Goal: Information Seeking & Learning: Learn about a topic

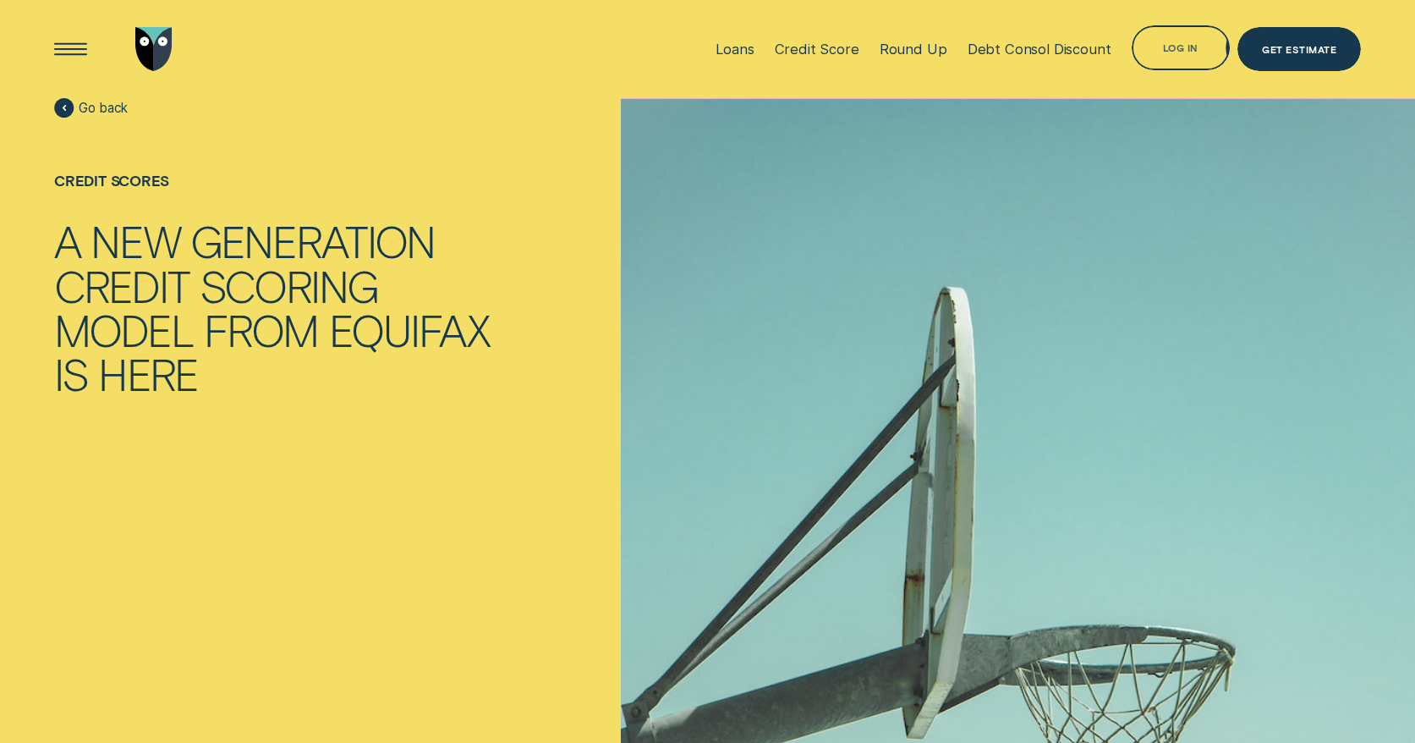
click at [1190, 22] on div "Loans Credit Score Round Up Debt Consol Discount Log in Log in Customer Dashboa…" at bounding box center [1034, 49] width 656 height 98
click at [1190, 35] on div "Log in" at bounding box center [1181, 47] width 98 height 44
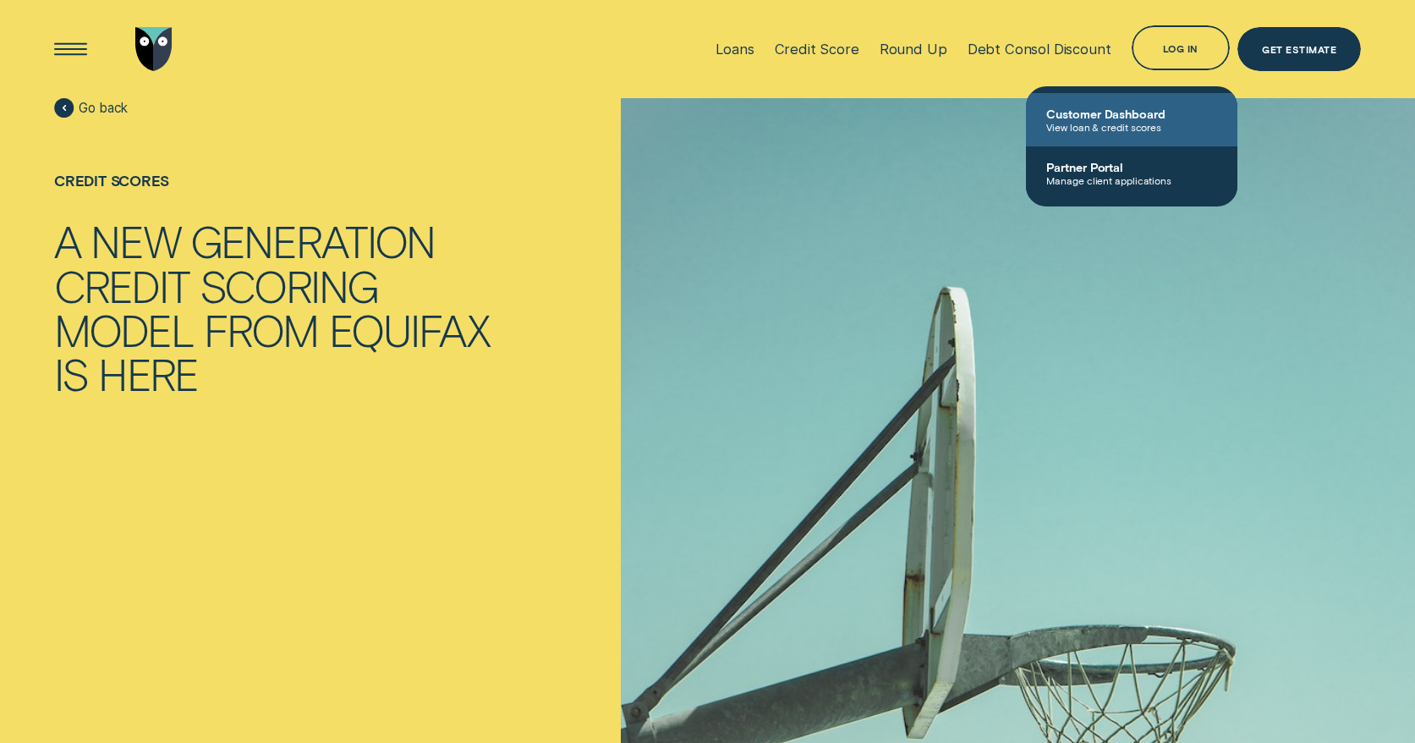
click at [1120, 122] on span "View loan & credit scores" at bounding box center [1132, 127] width 171 height 12
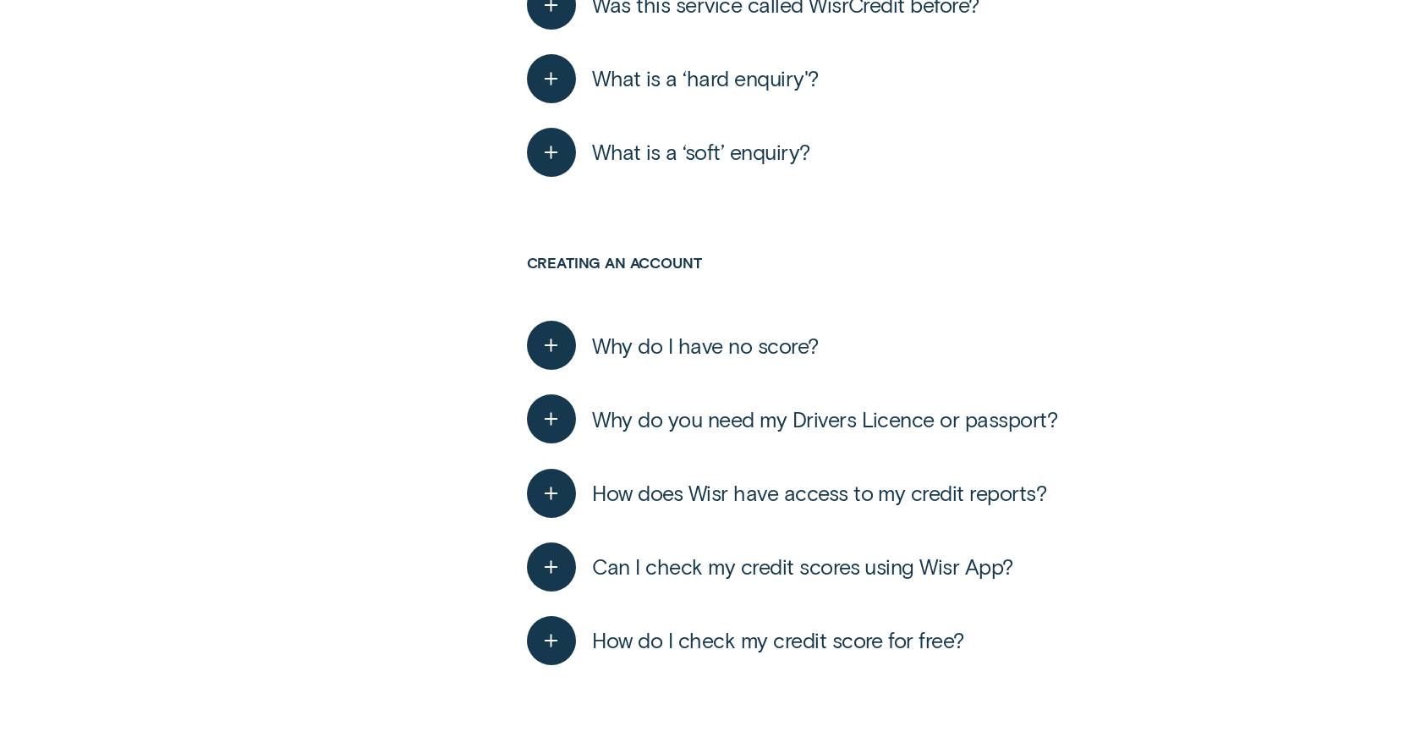
scroll to position [1126, 0]
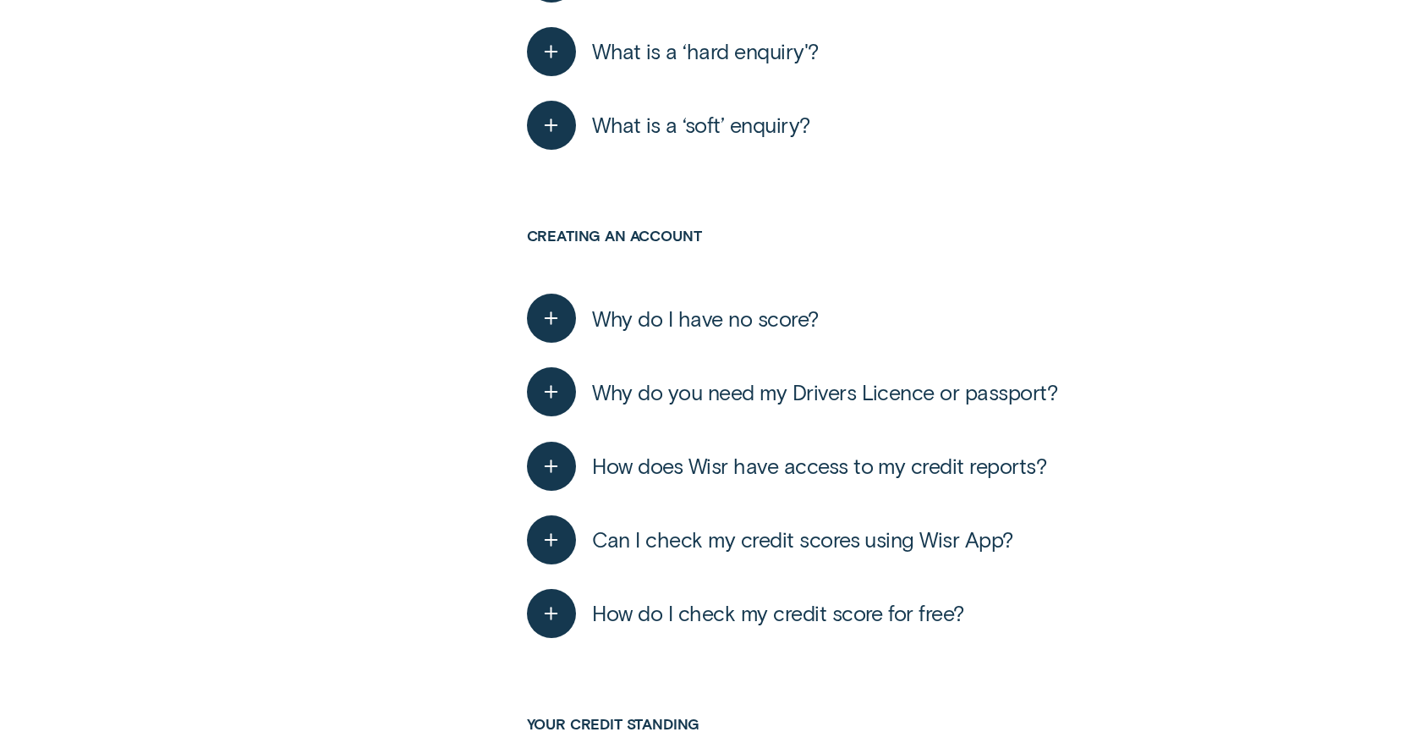
click at [744, 46] on span "What is a ‘hard enquiry'?" at bounding box center [705, 51] width 226 height 26
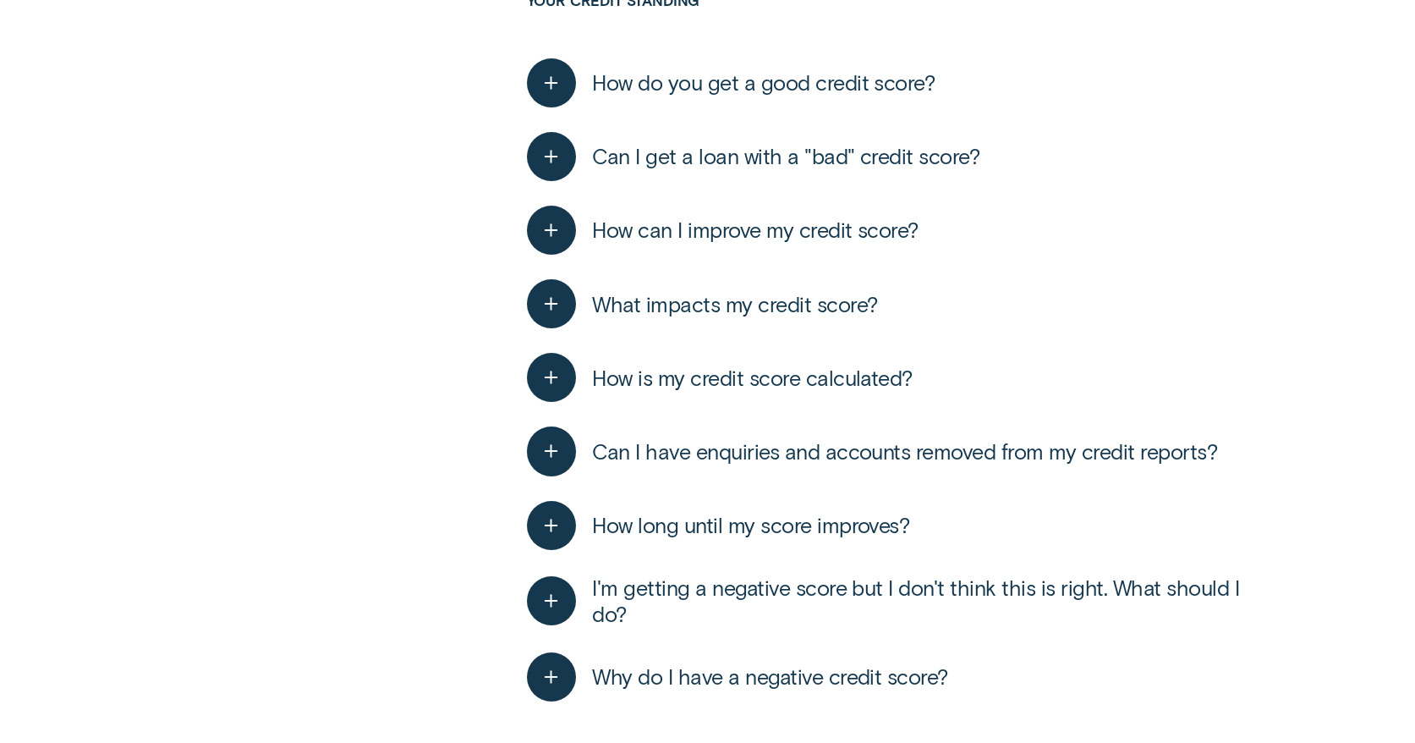
scroll to position [2292, 0]
click at [767, 214] on button "How can I improve my credit score?" at bounding box center [723, 229] width 392 height 49
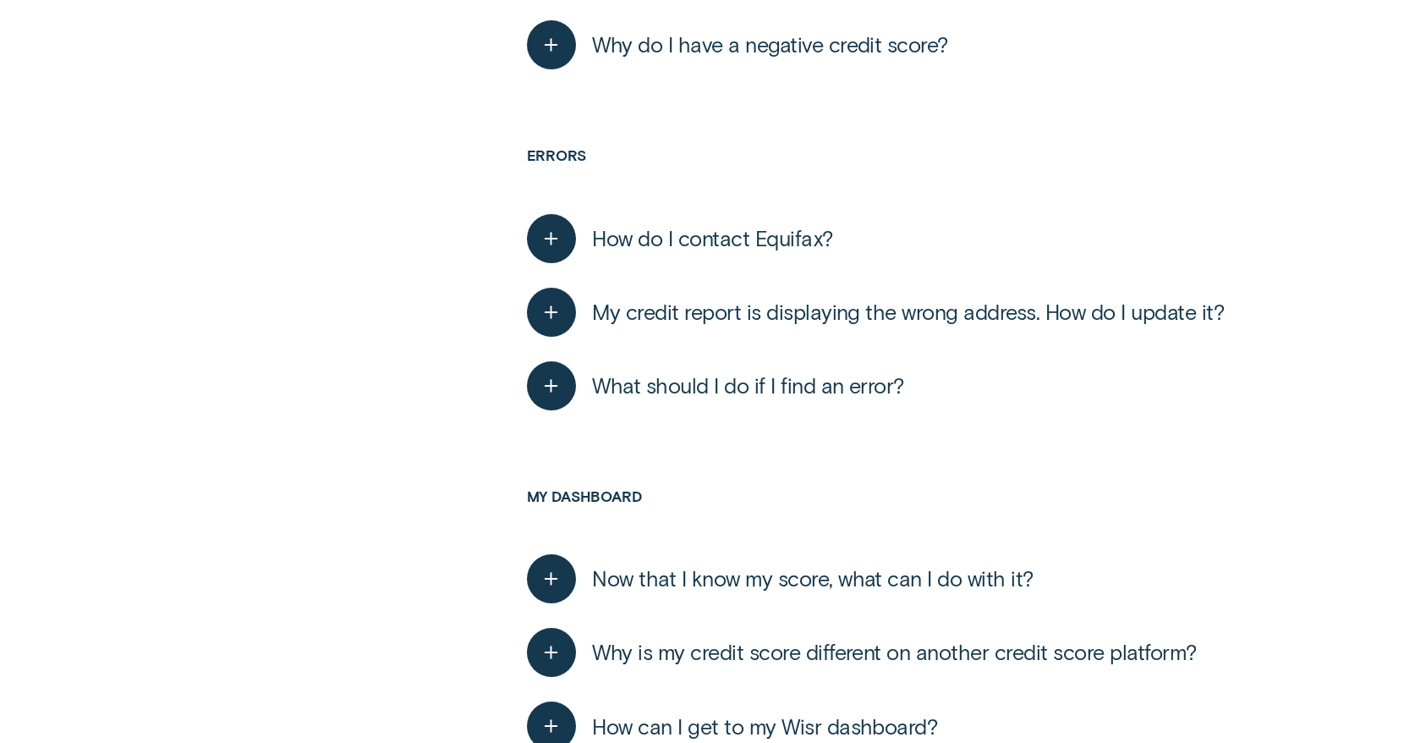
scroll to position [3255, 0]
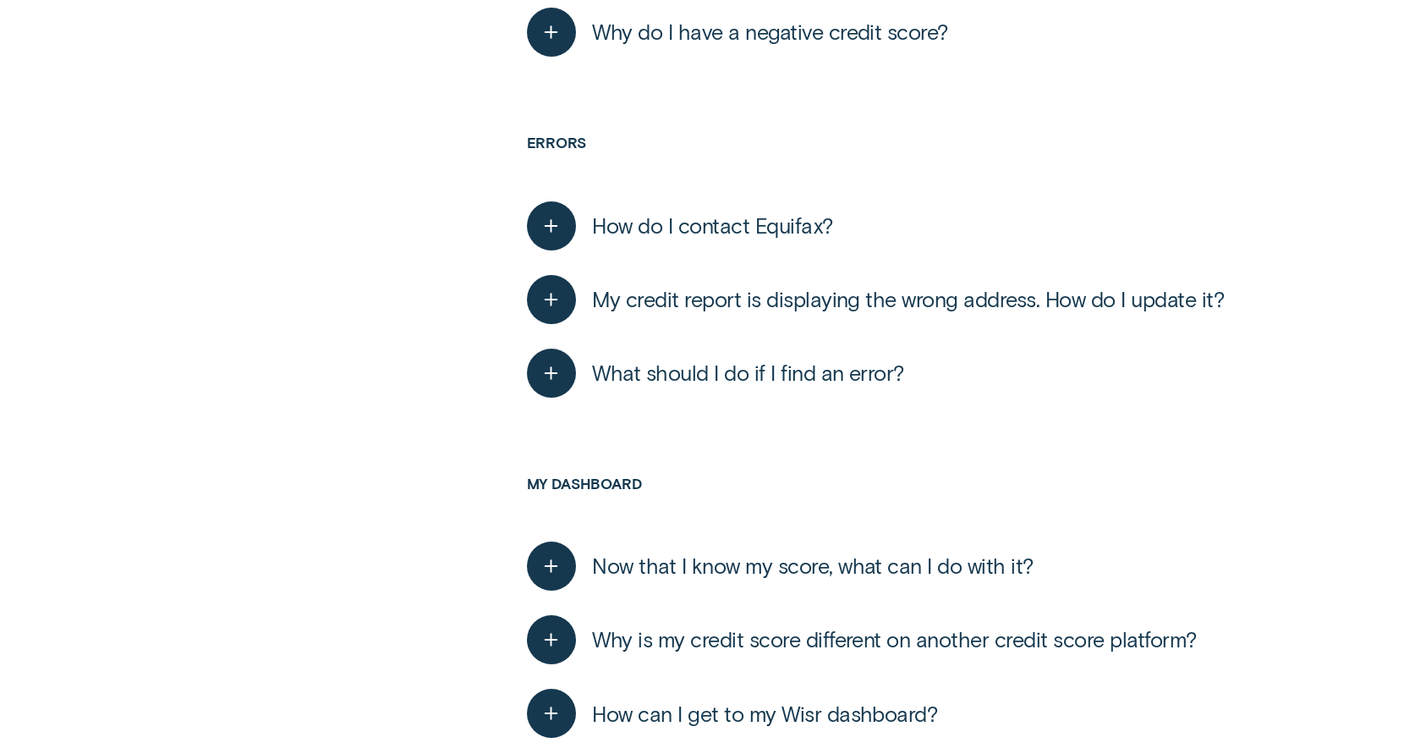
click at [751, 217] on span "How do I contact Equifax?" at bounding box center [712, 225] width 240 height 26
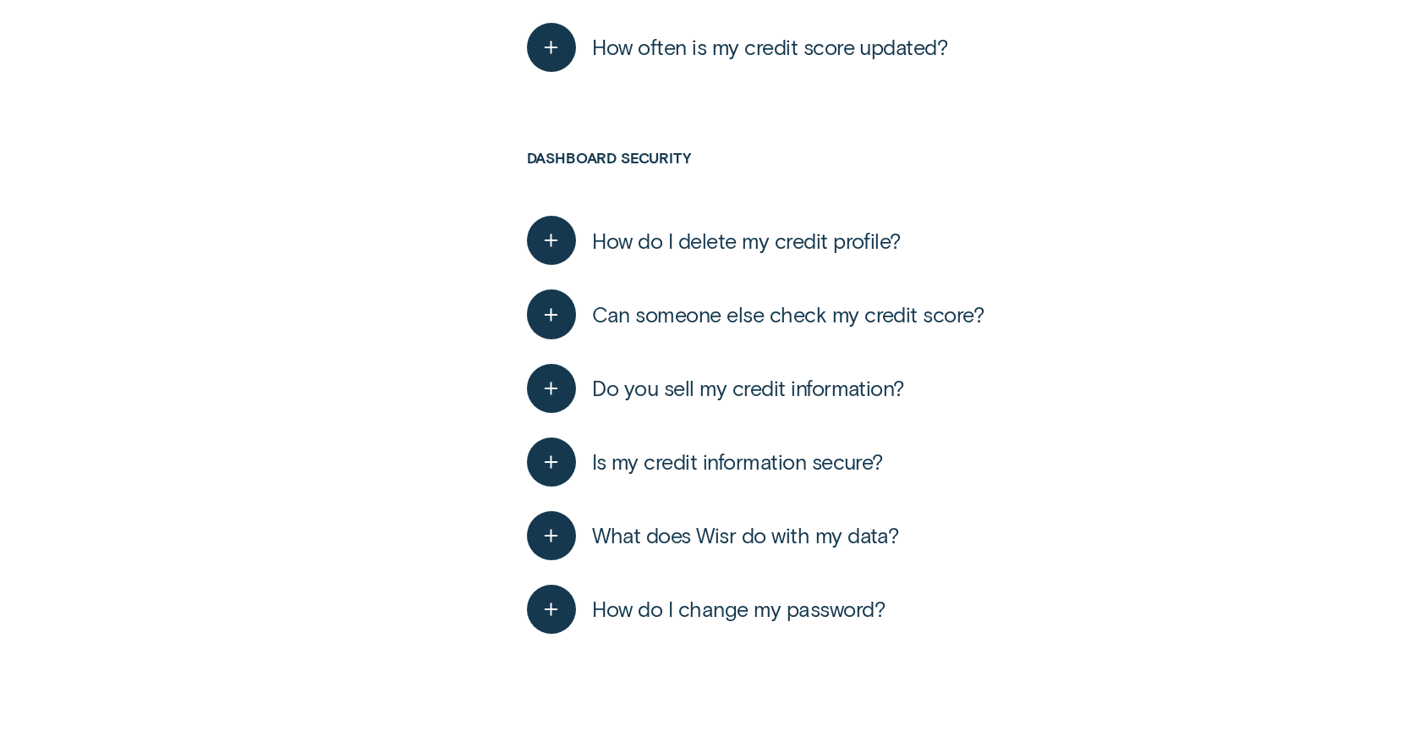
scroll to position [4069, 0]
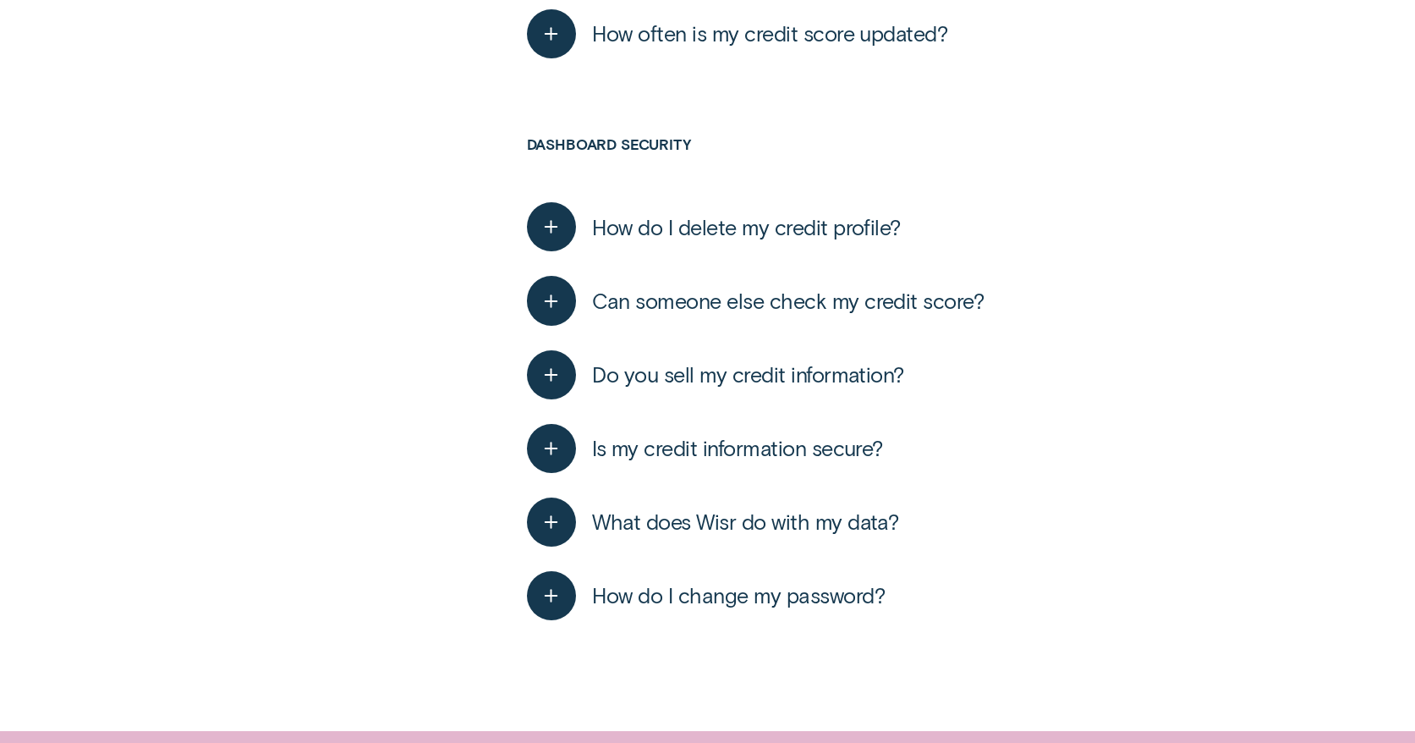
click at [838, 313] on span "Can someone else check my credit score?" at bounding box center [788, 301] width 392 height 26
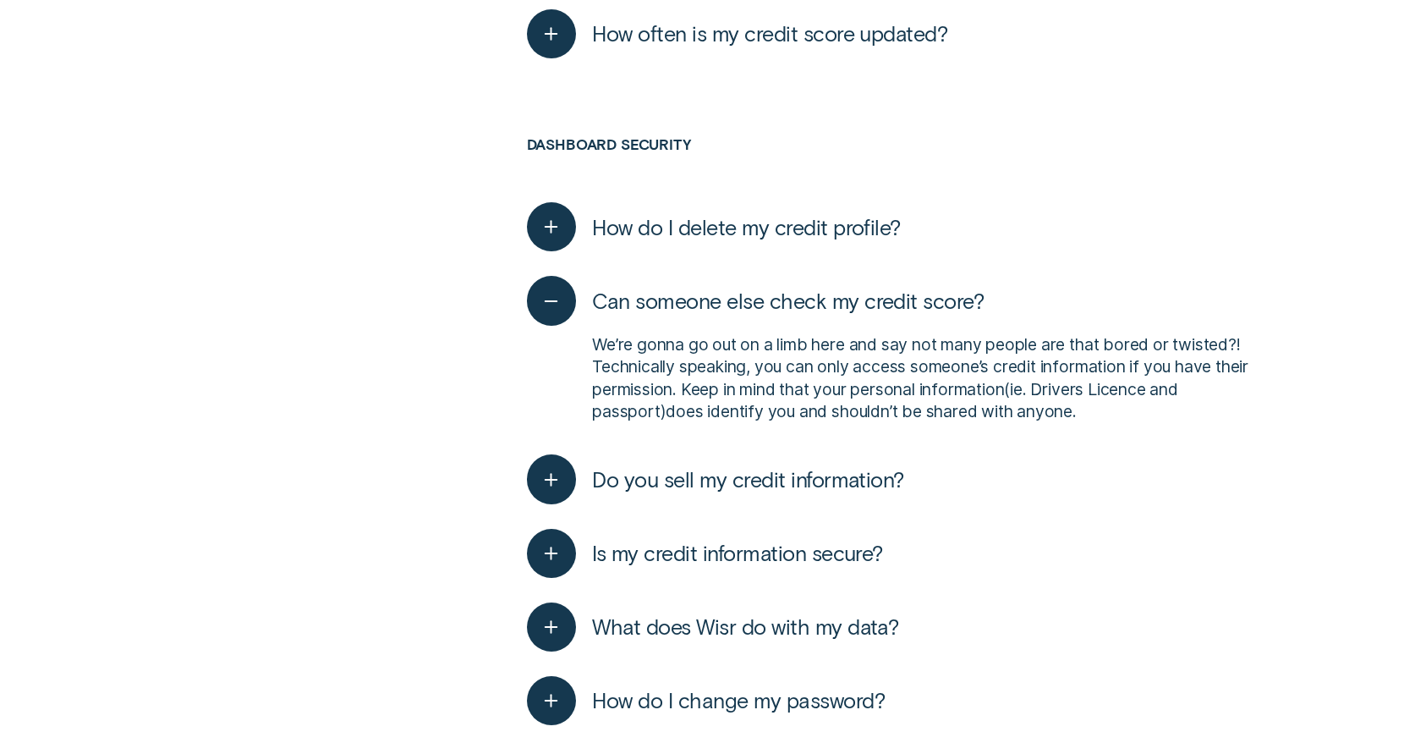
click at [834, 301] on span "Can someone else check my credit score?" at bounding box center [788, 301] width 392 height 26
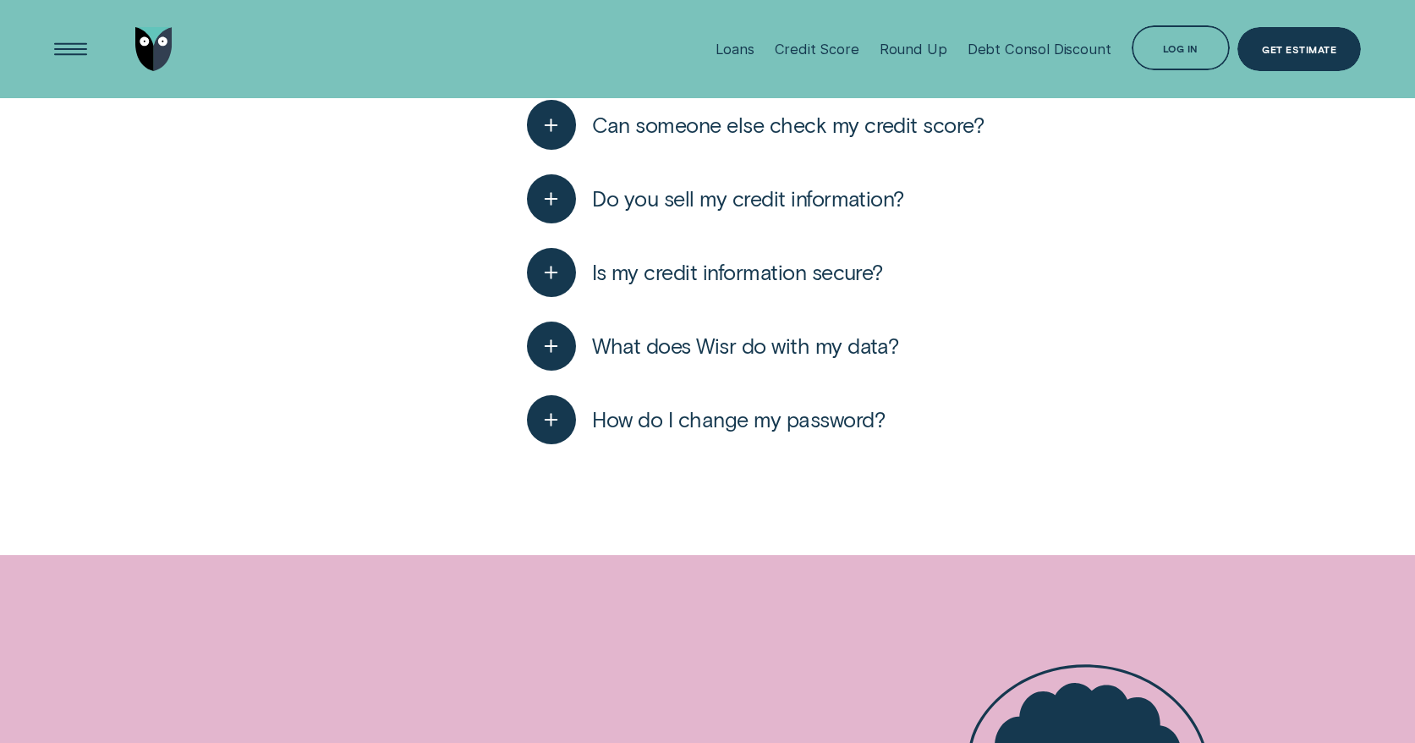
scroll to position [4211, 0]
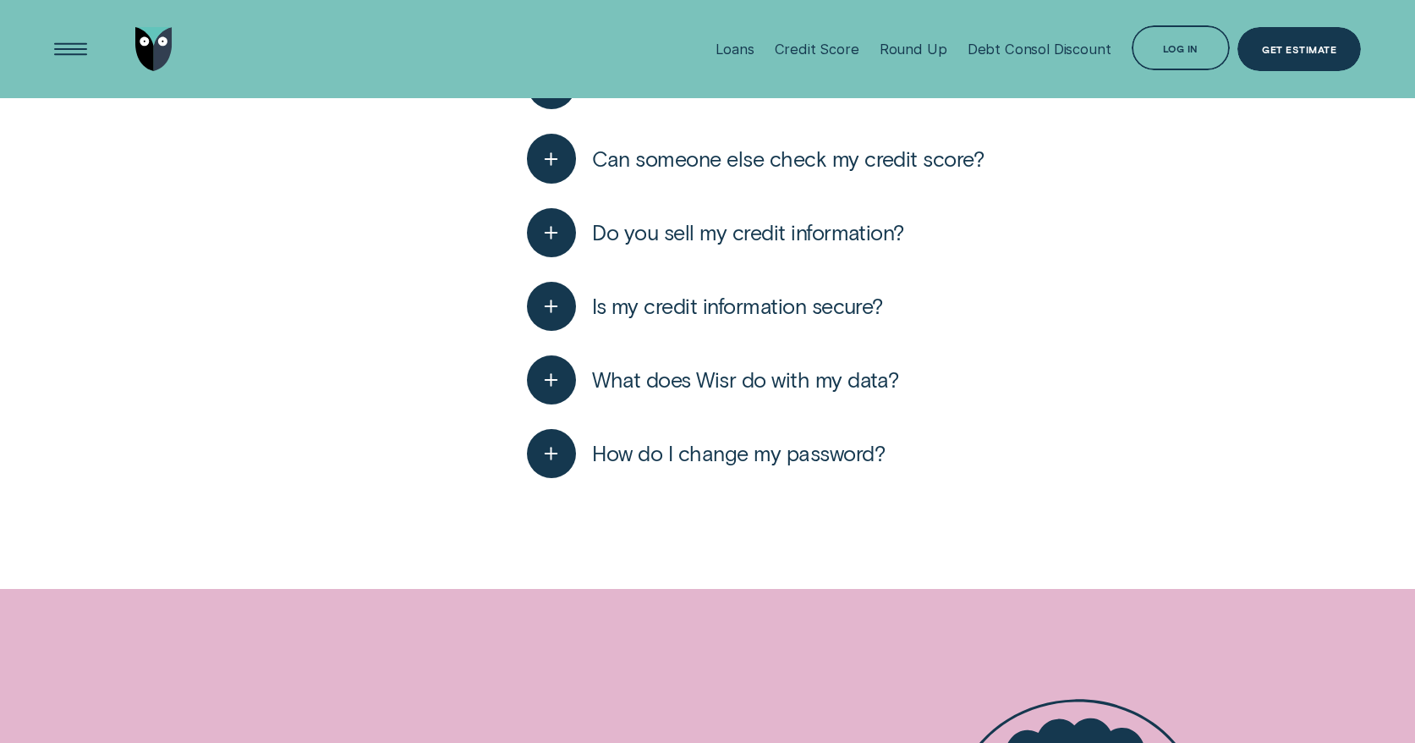
click at [799, 292] on button "Is my credit information secure?" at bounding box center [705, 306] width 356 height 49
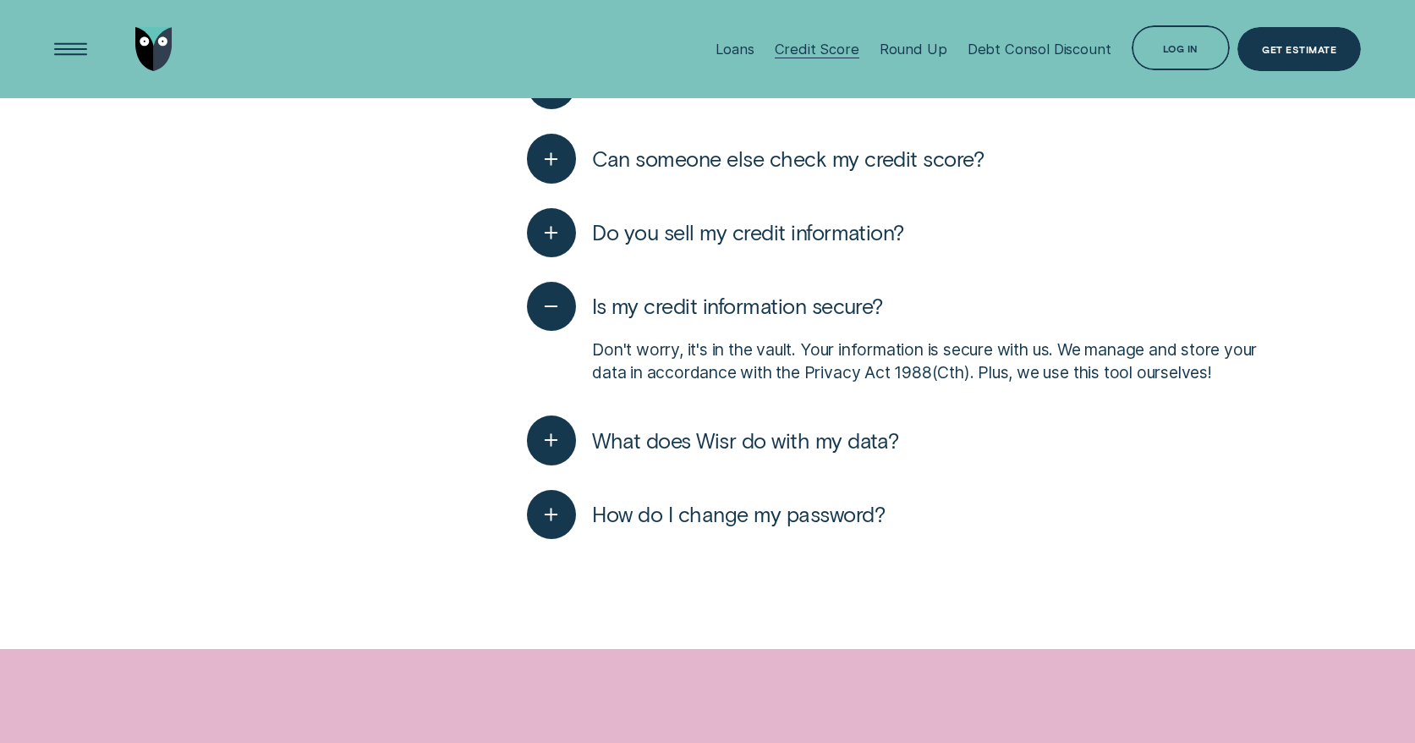
click at [835, 38] on div "Credit Score" at bounding box center [817, 49] width 85 height 98
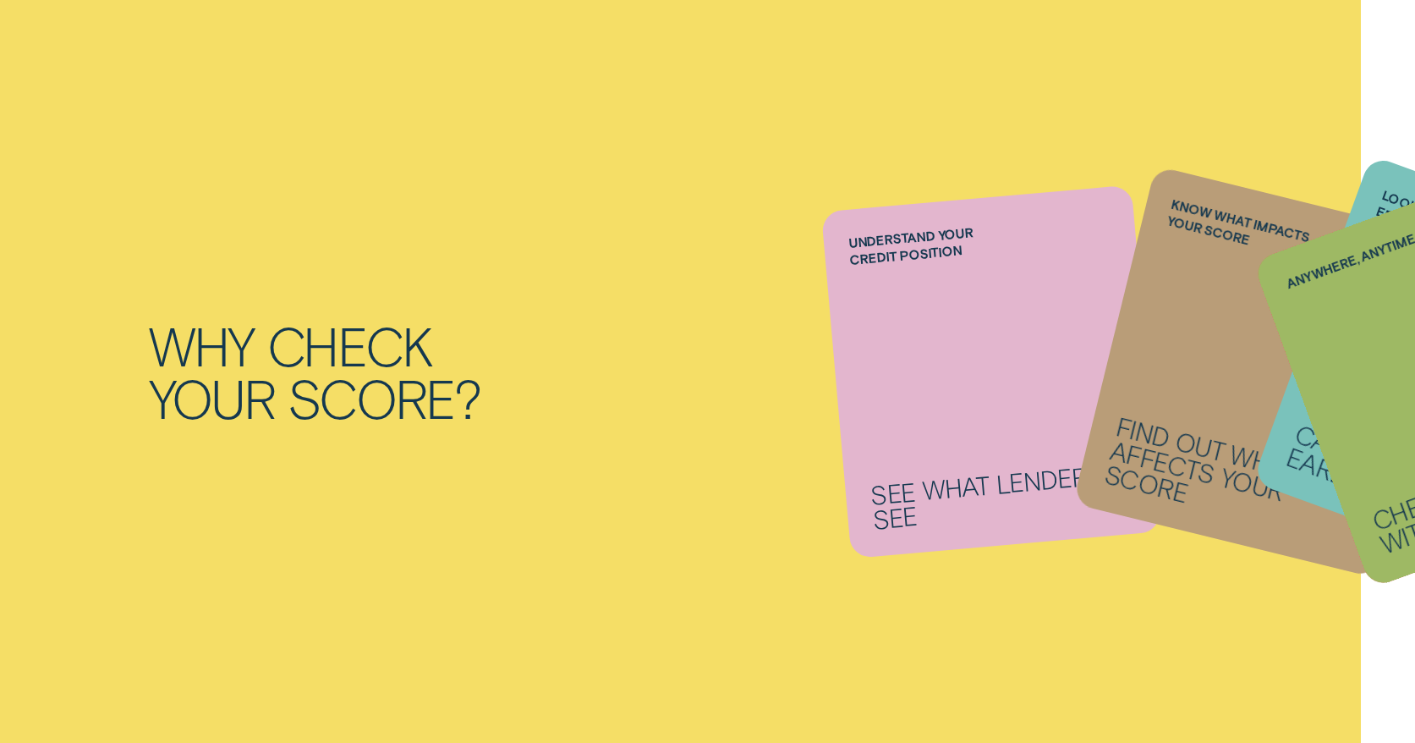
scroll to position [1498, 0]
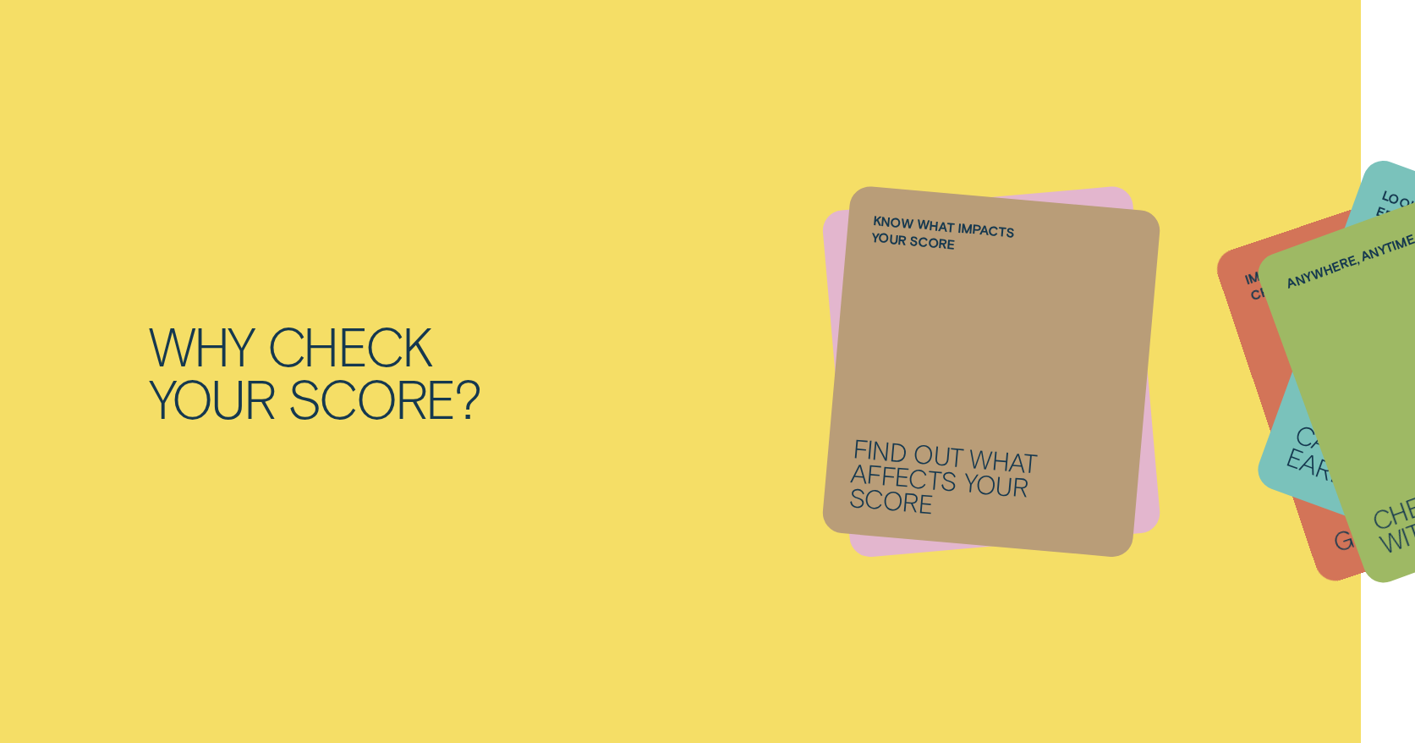
click at [1030, 379] on li "Anywhere, anytime Check your score with Wisr App" at bounding box center [991, 371] width 311 height 348
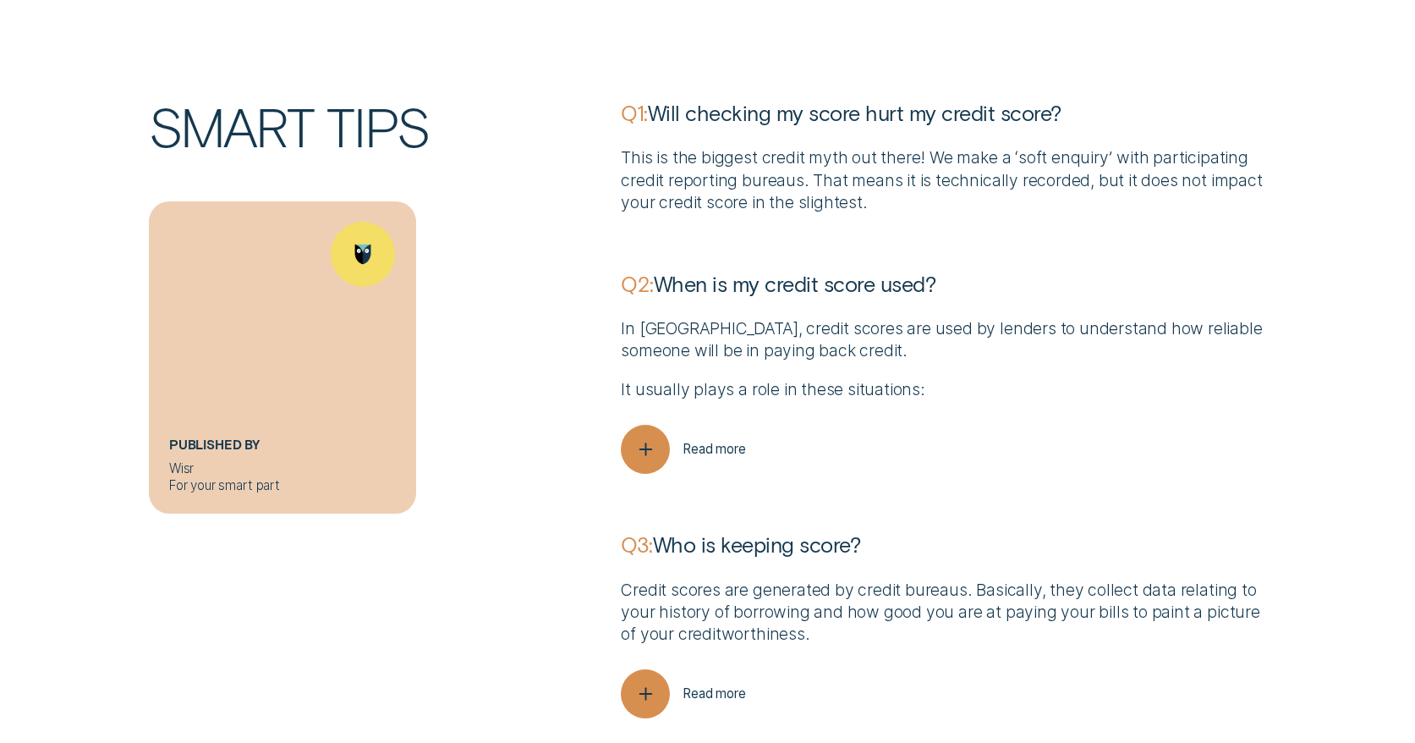
scroll to position [4777, 0]
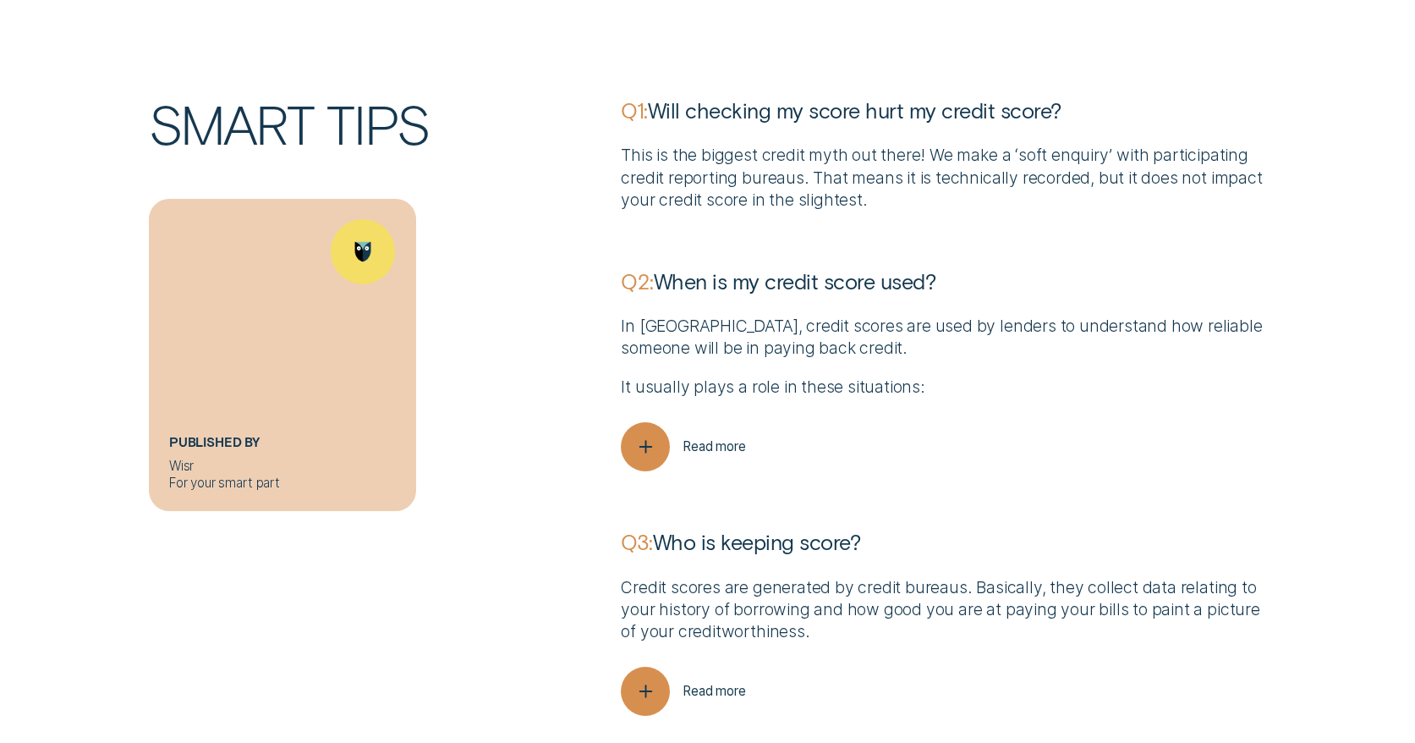
click at [695, 476] on div "Q3: Who is keeping score? Credit scores are generated by credit bureaus. Basica…" at bounding box center [944, 593] width 646 height 244
click at [695, 448] on span "Read more" at bounding box center [714, 446] width 63 height 16
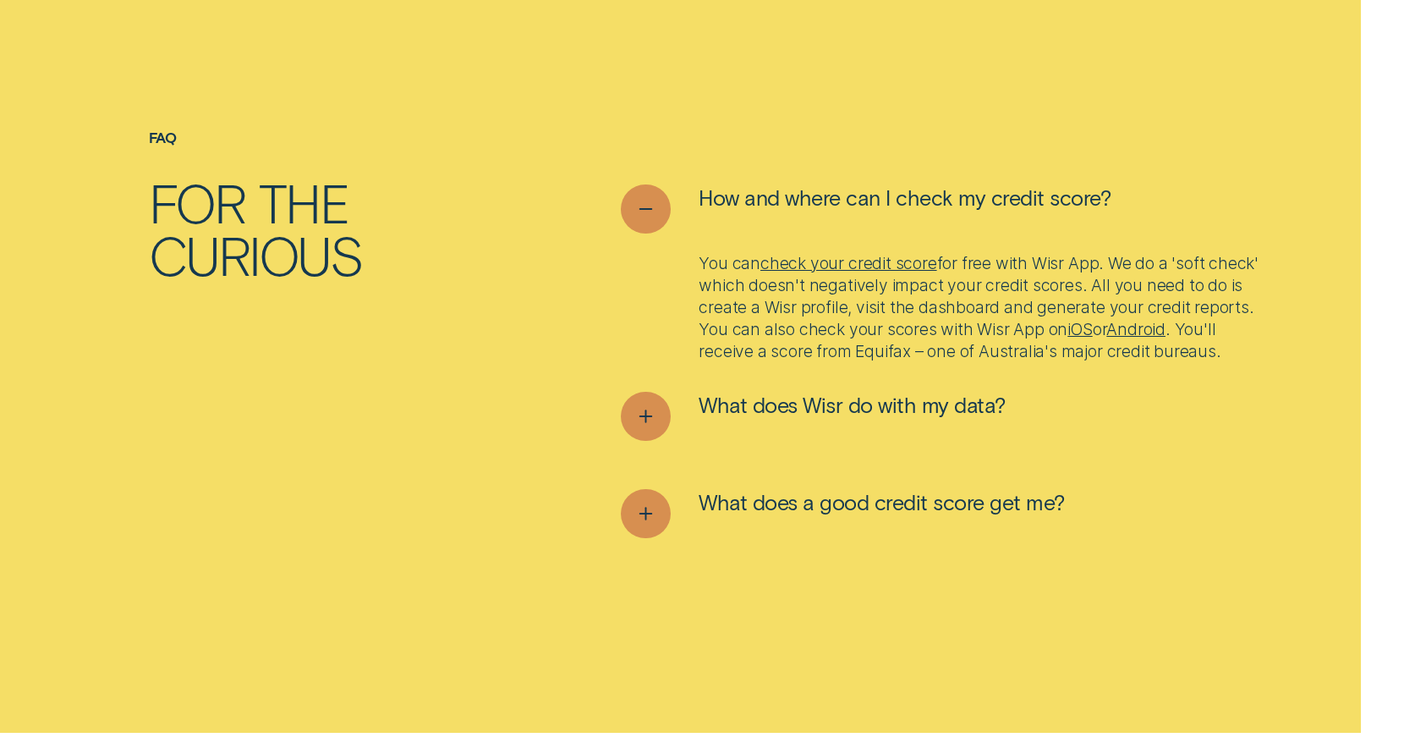
scroll to position [6129, 0]
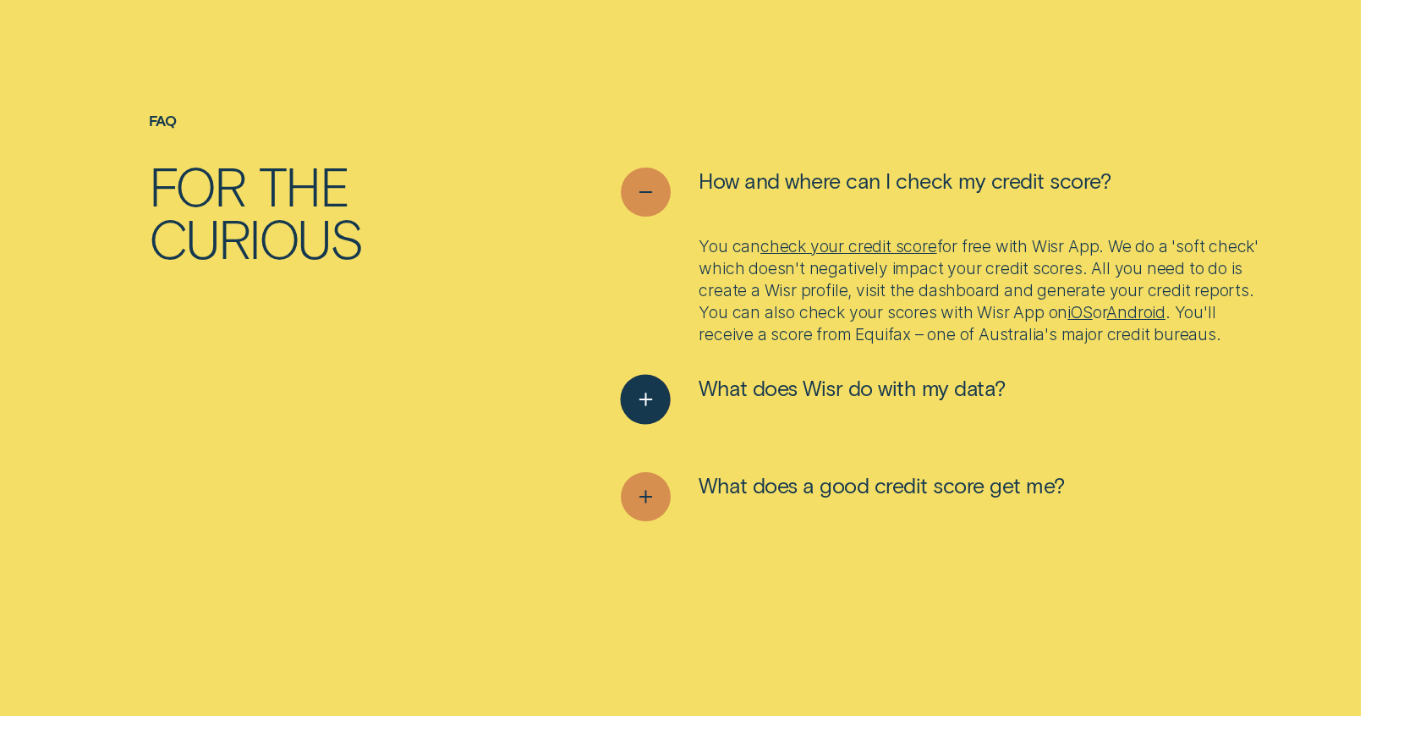
click at [959, 393] on span "What does Wisr do with my data?" at bounding box center [852, 388] width 306 height 26
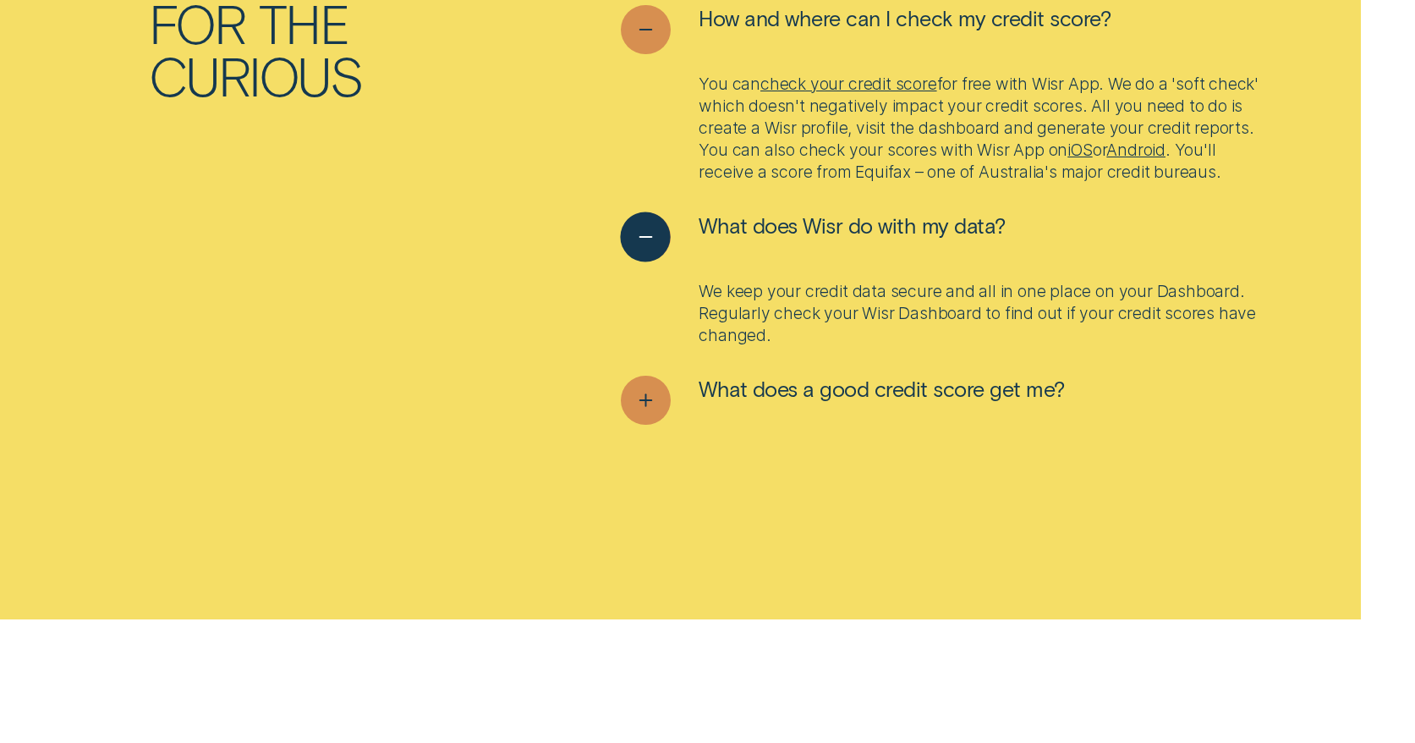
scroll to position [6297, 0]
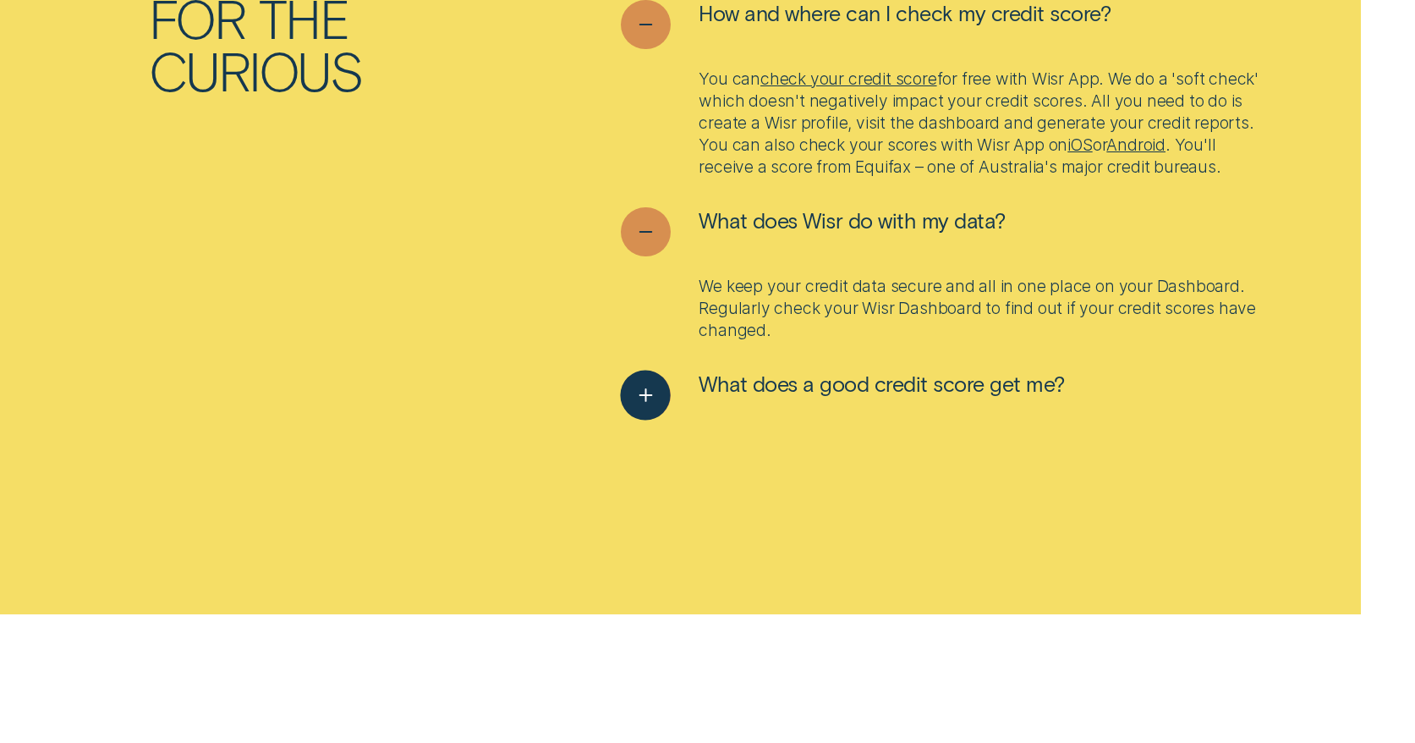
click at [959, 393] on span "What does a good credit score get me?" at bounding box center [881, 384] width 365 height 26
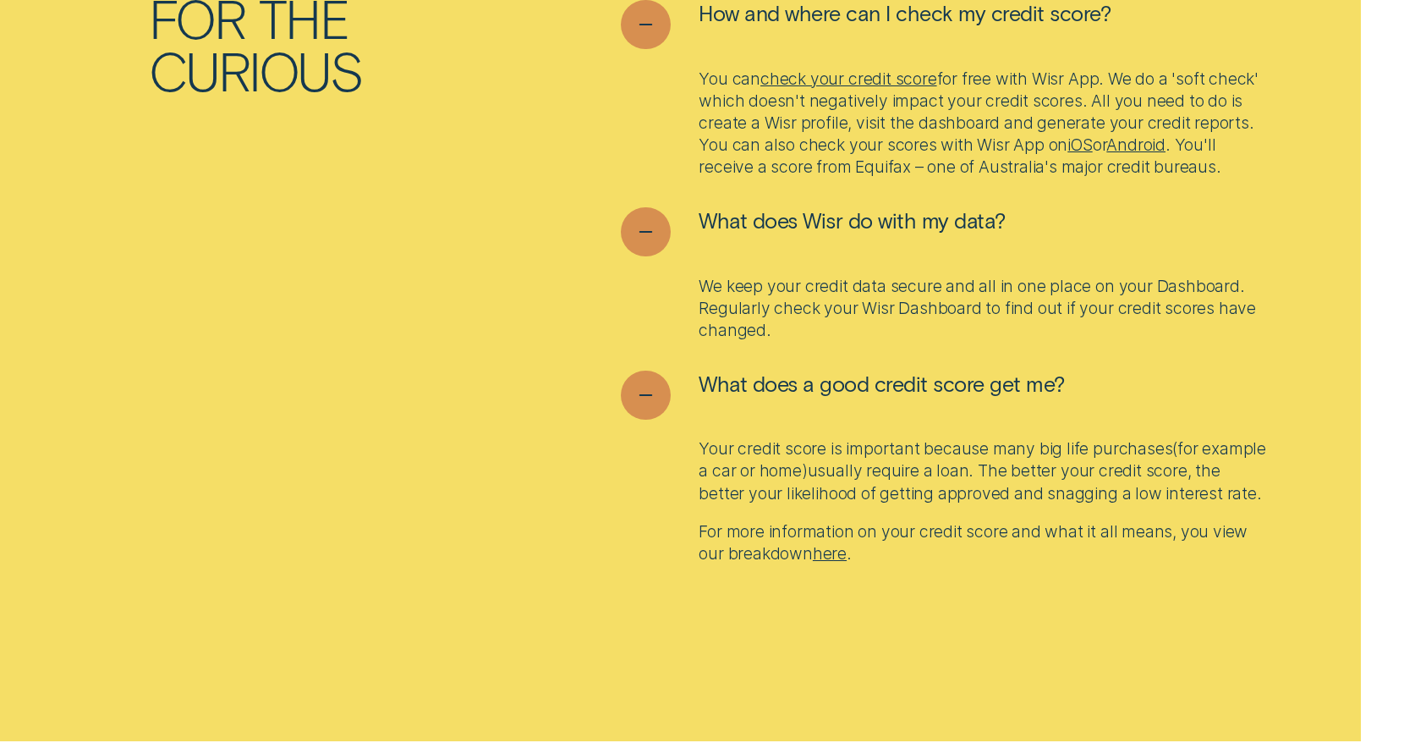
scroll to position [6422, 0]
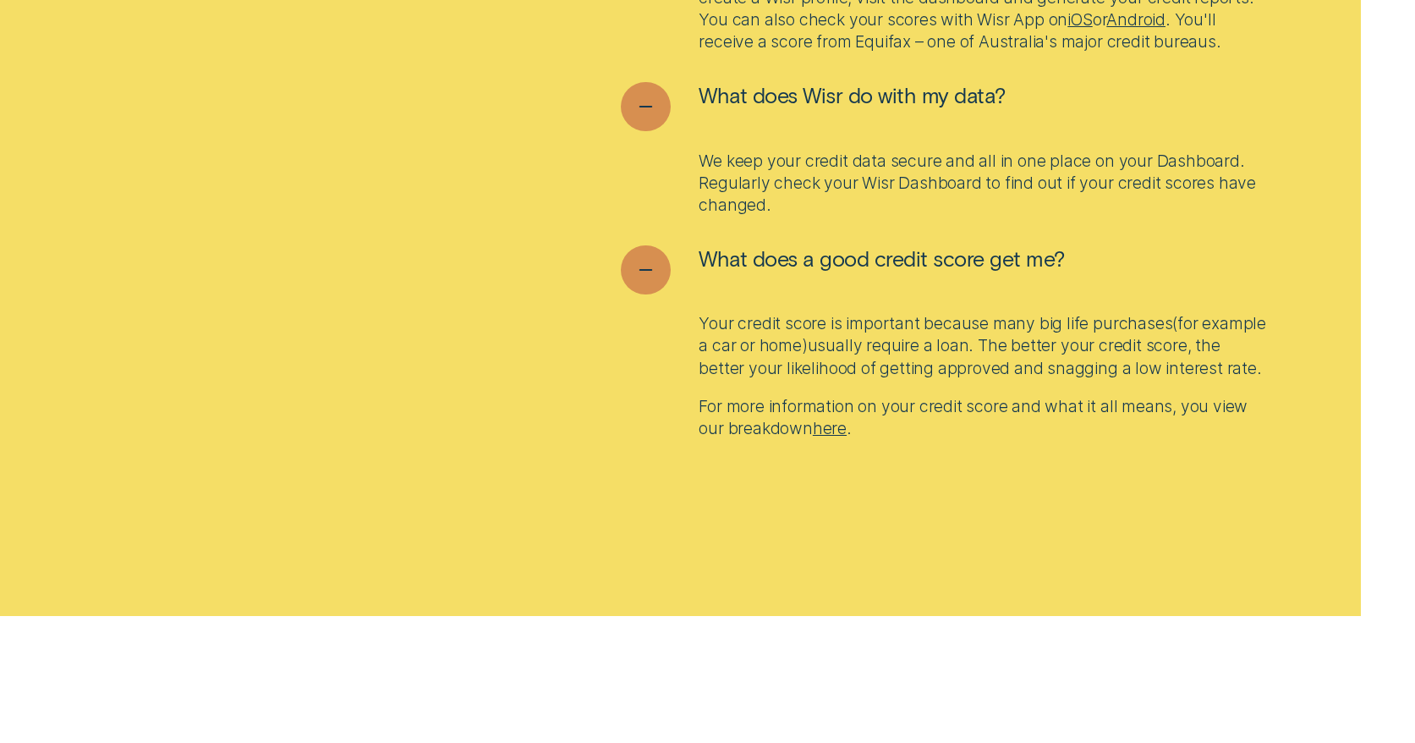
click at [827, 426] on link "here" at bounding box center [830, 428] width 34 height 20
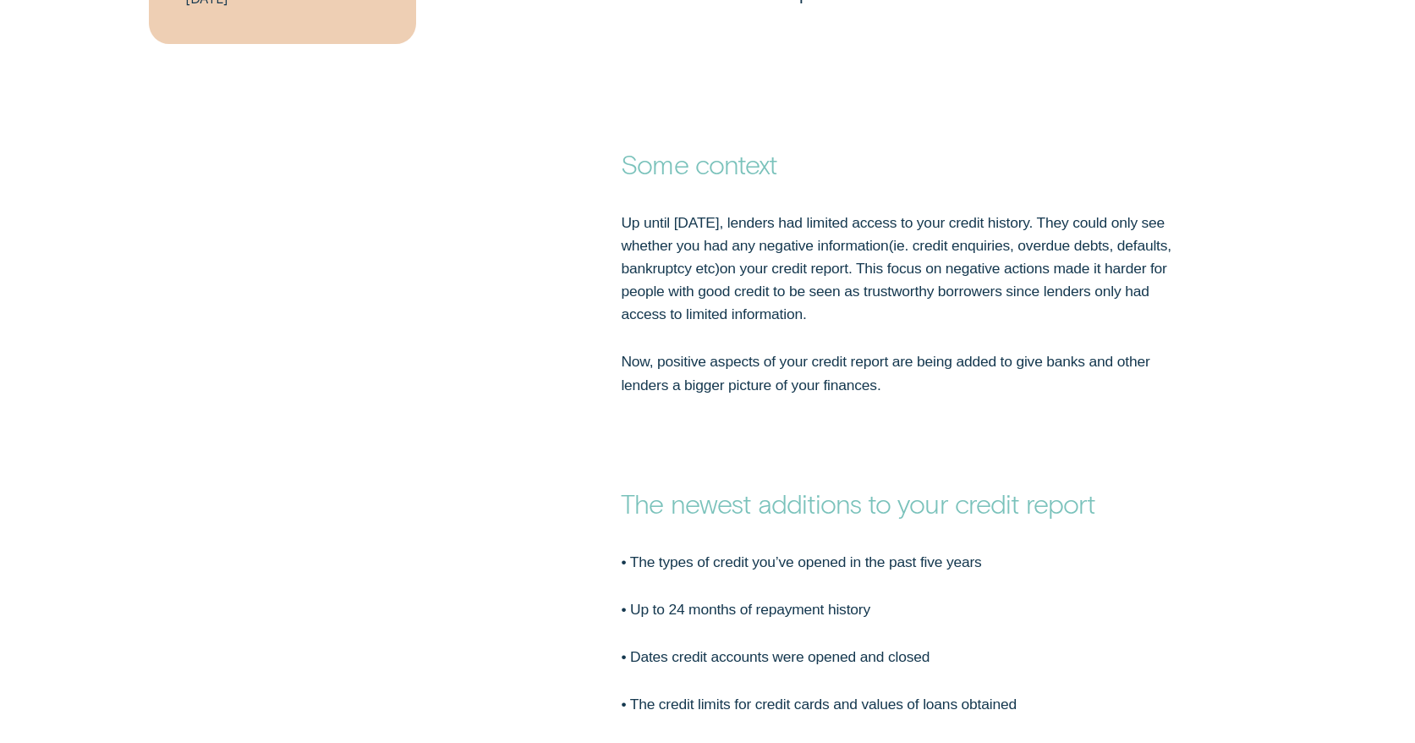
scroll to position [1266, 0]
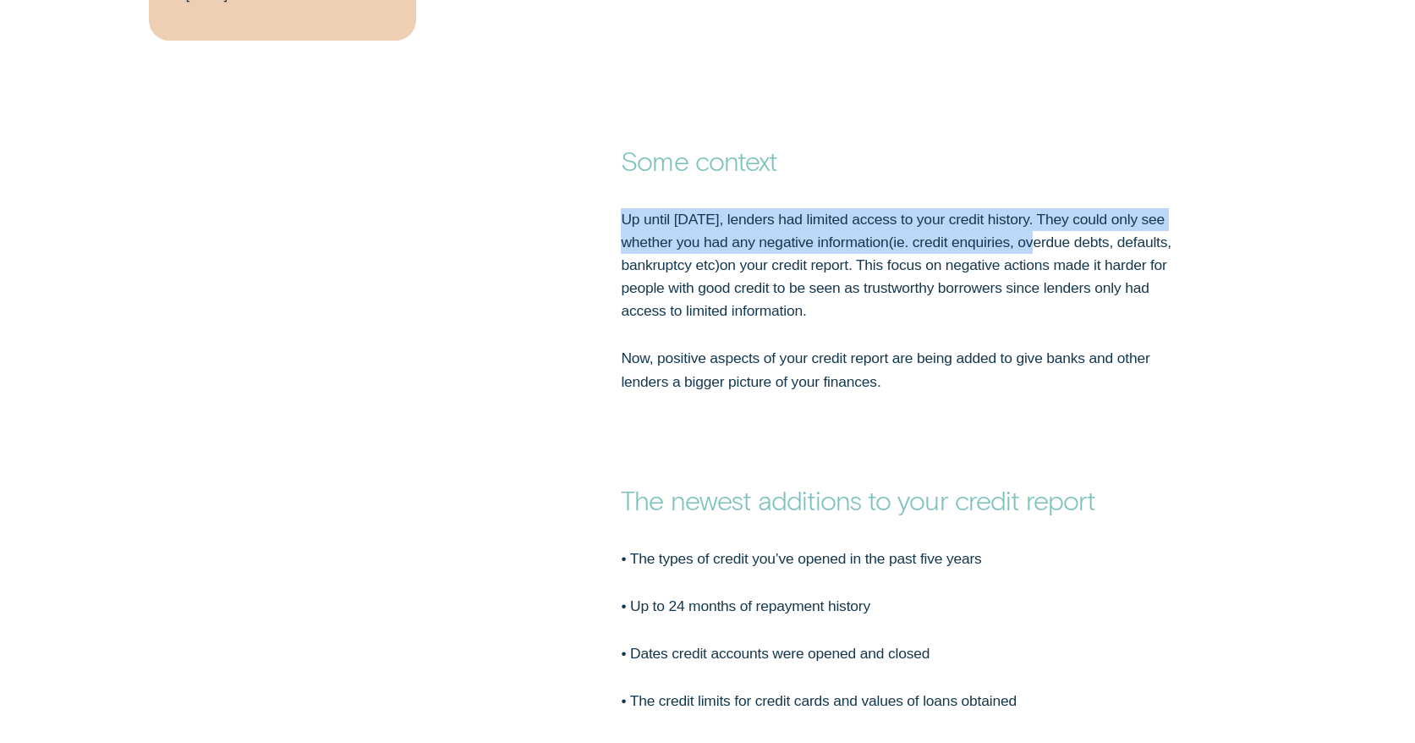
drag, startPoint x: 585, startPoint y: 205, endPoint x: 1038, endPoint y: 251, distance: 455.8
click at [1042, 251] on div "Up until 2014, lenders had limited access to your credit history. They could on…" at bounding box center [707, 286] width 1415 height 215
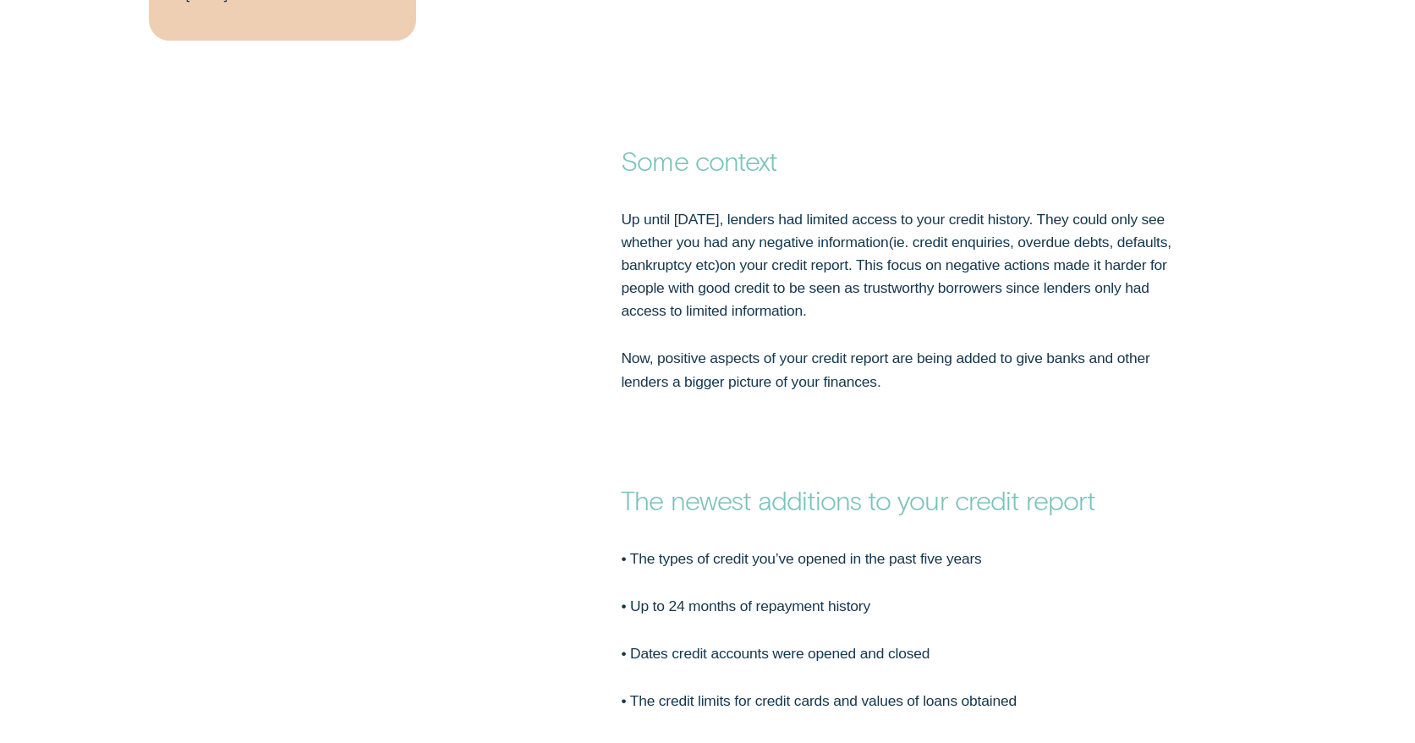
click at [1047, 288] on p "Up until 2014, lenders had limited access to your credit history. They could on…" at bounding box center [896, 265] width 551 height 115
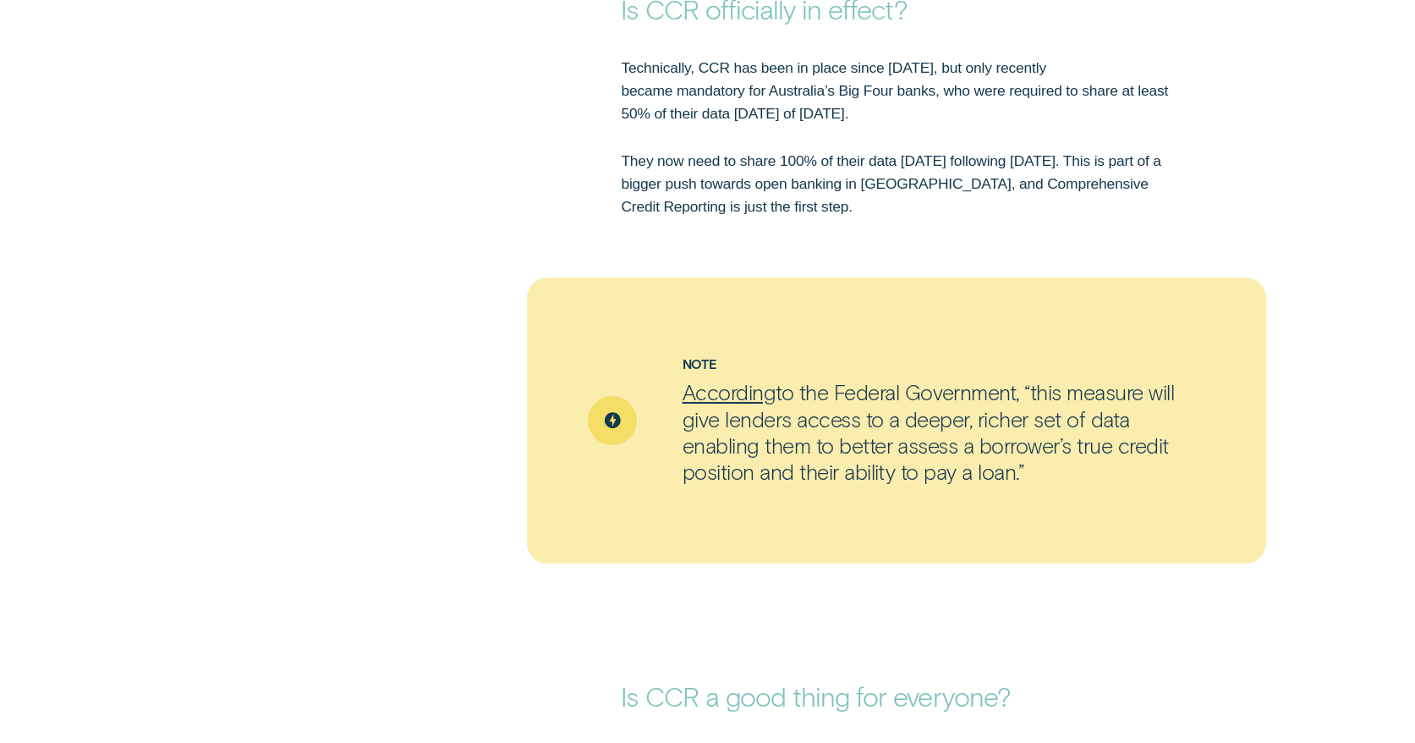
scroll to position [2584, 0]
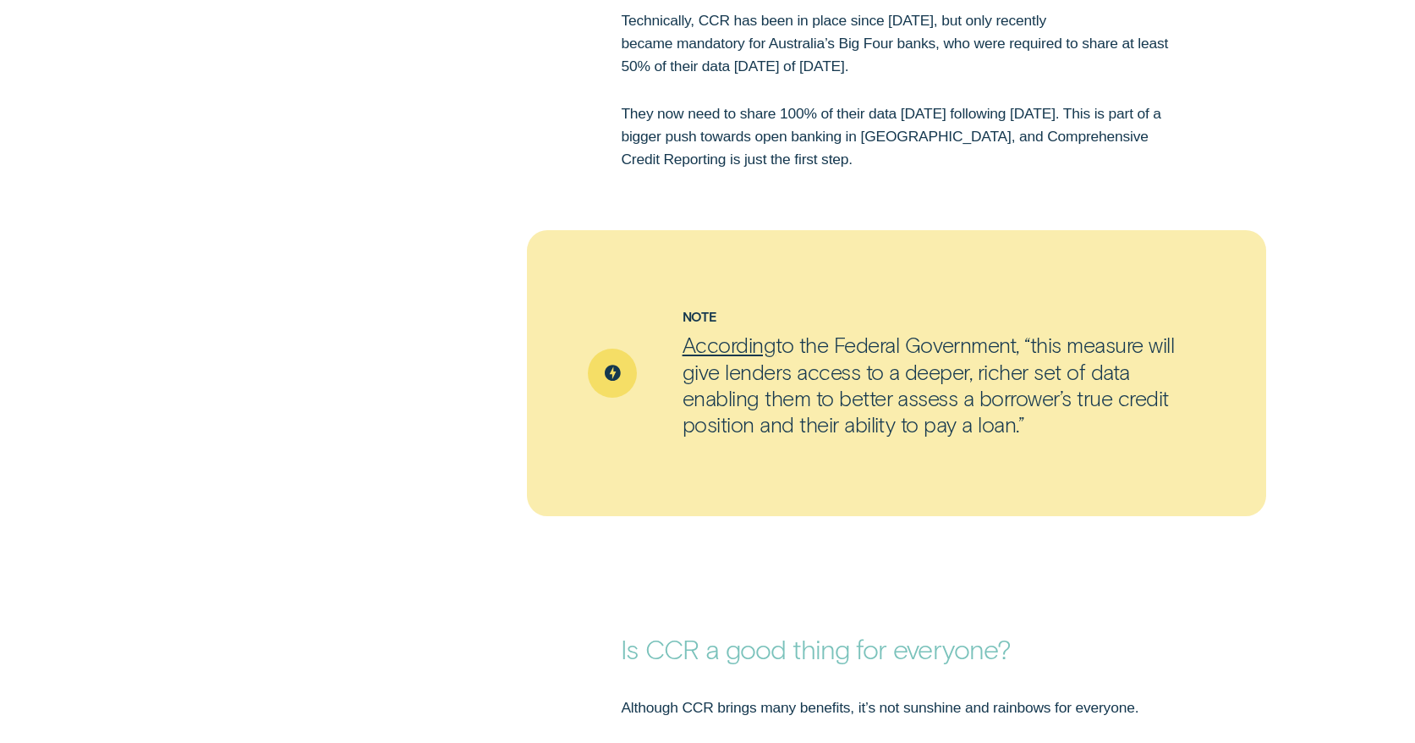
click at [754, 346] on link "According" at bounding box center [729, 344] width 93 height 25
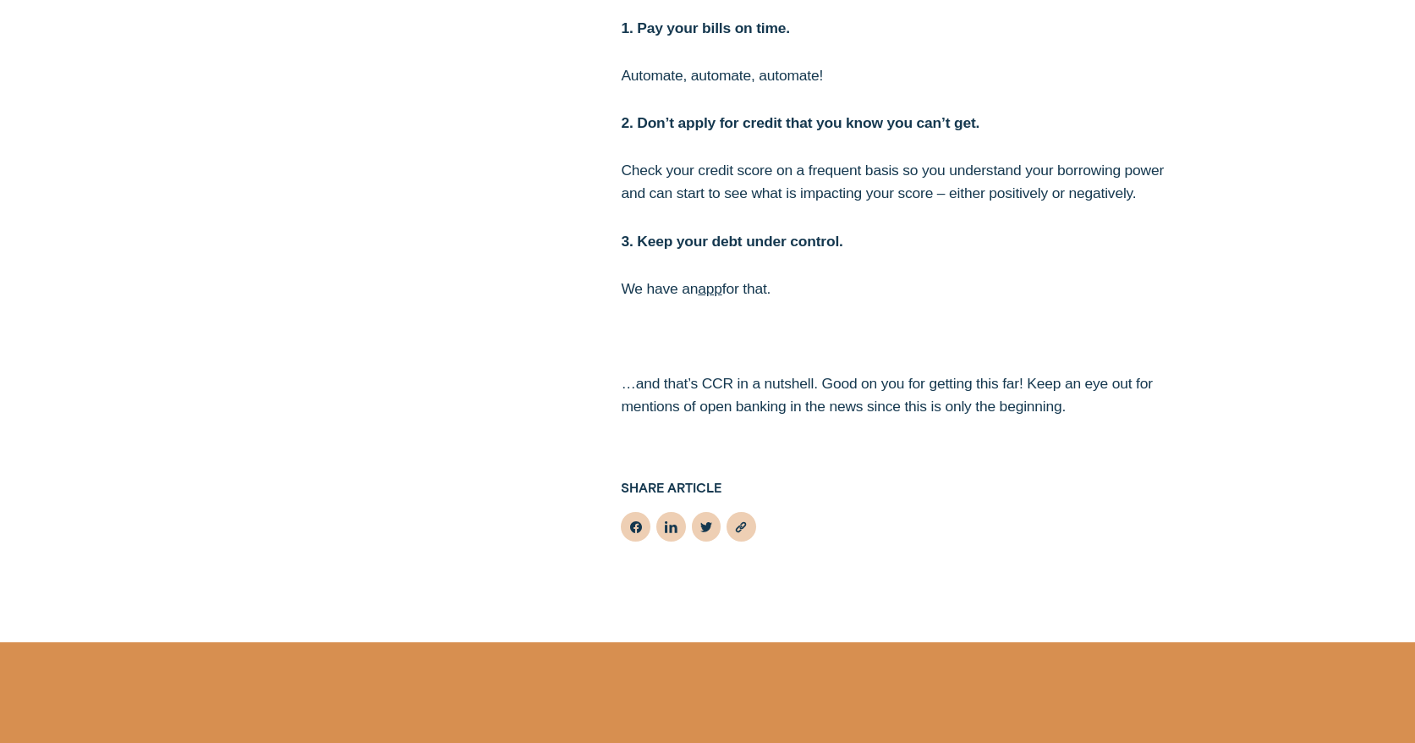
scroll to position [3703, 0]
